Goal: Find specific page/section: Find specific page/section

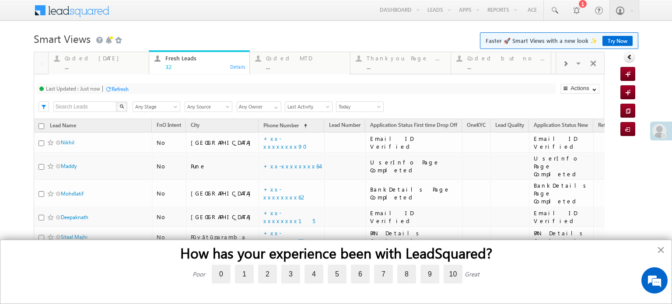
click at [662, 248] on button "×" at bounding box center [660, 250] width 8 height 14
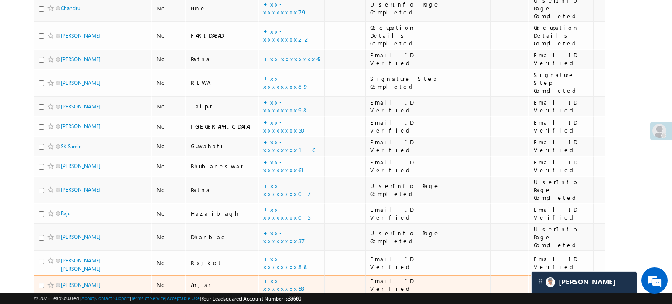
scroll to position [394, 0]
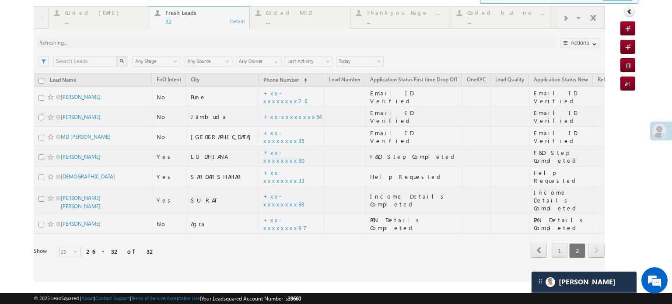
scroll to position [0, 0]
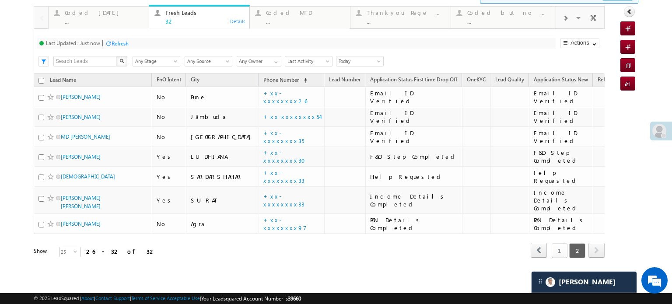
click at [553, 243] on link "1" at bounding box center [560, 250] width 16 height 15
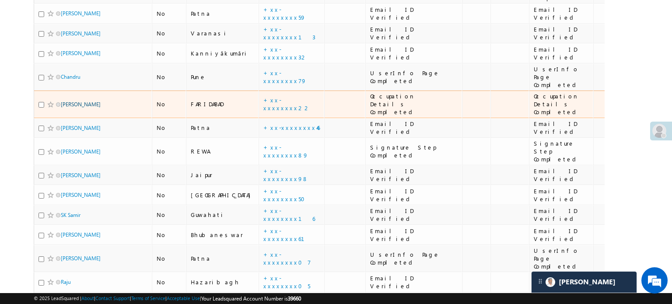
scroll to position [267, 0]
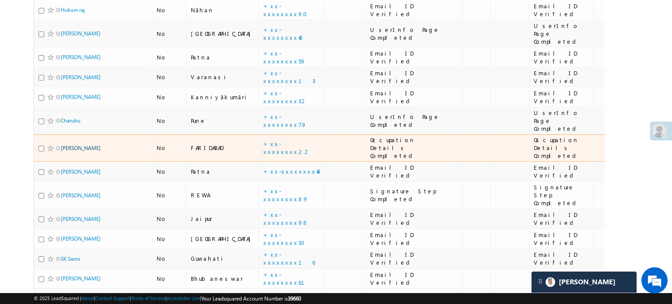
drag, startPoint x: 69, startPoint y: 70, endPoint x: 63, endPoint y: 111, distance: 40.7
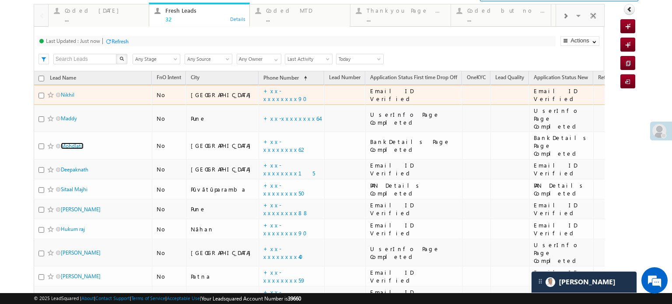
scroll to position [0, 0]
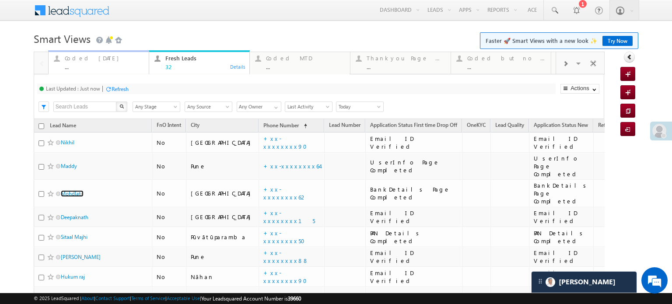
click at [68, 61] on div "Coded Today" at bounding box center [104, 58] width 79 height 7
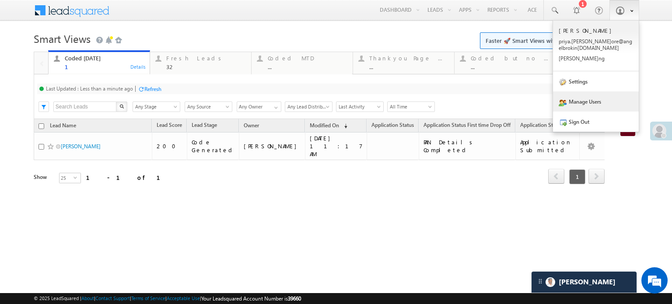
click at [588, 106] on link "Manage Users" at bounding box center [596, 101] width 86 height 20
